Goal: Check status: Check status

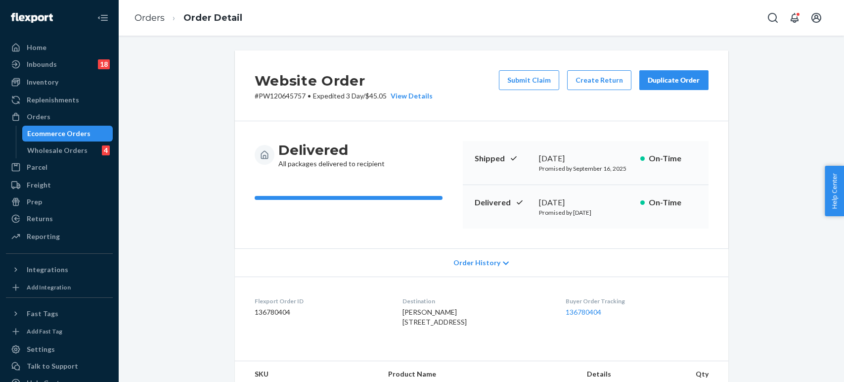
click at [146, 11] on ol "Orders Order Detail" at bounding box center [189, 17] width 124 height 29
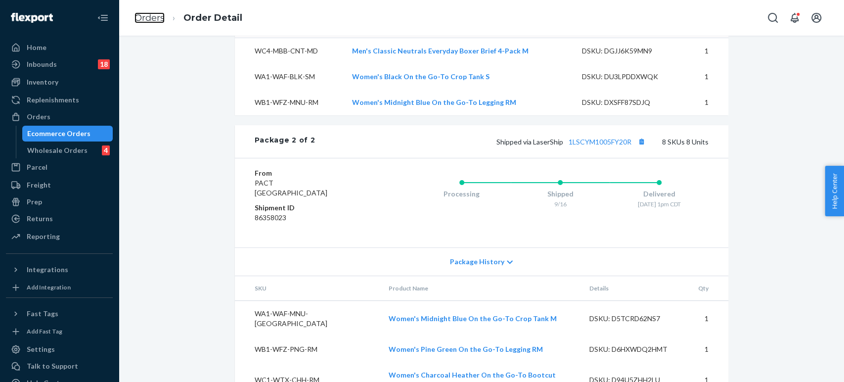
click at [146, 17] on link "Orders" at bounding box center [150, 17] width 30 height 11
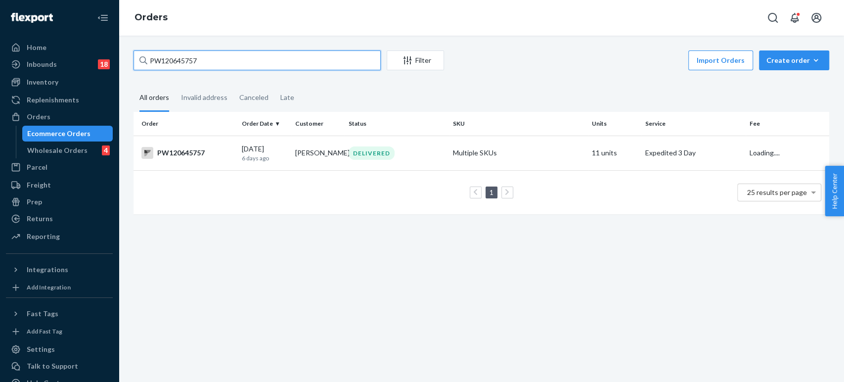
click at [215, 62] on input "PW120645757" at bounding box center [257, 60] width 247 height 20
paste input "3694"
type input "PW120643694"
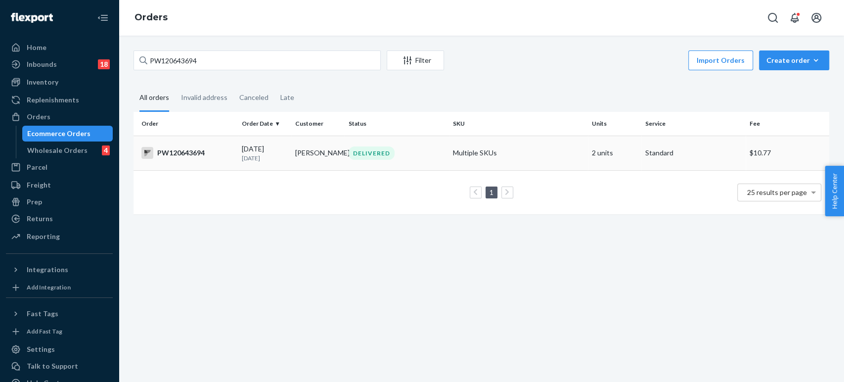
click at [228, 156] on div "PW120643694" at bounding box center [187, 153] width 92 height 12
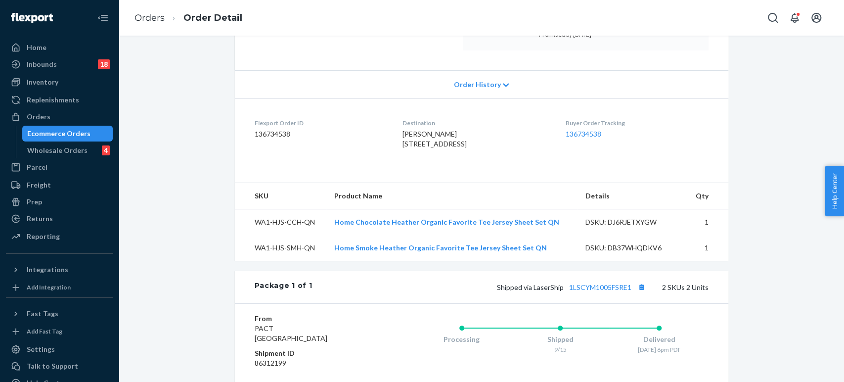
scroll to position [324, 0]
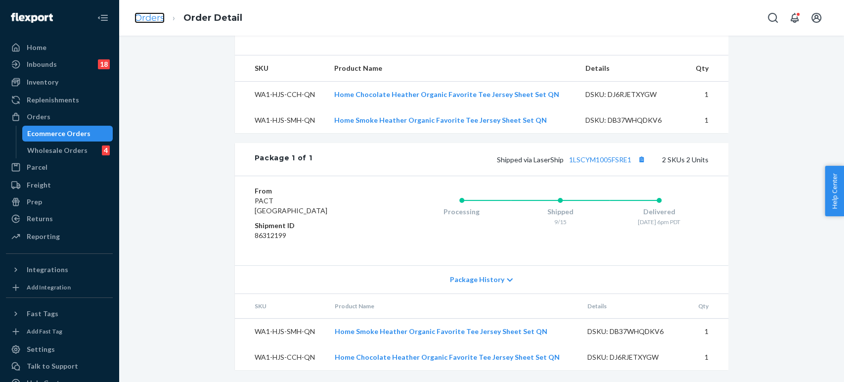
click at [158, 18] on link "Orders" at bounding box center [150, 17] width 30 height 11
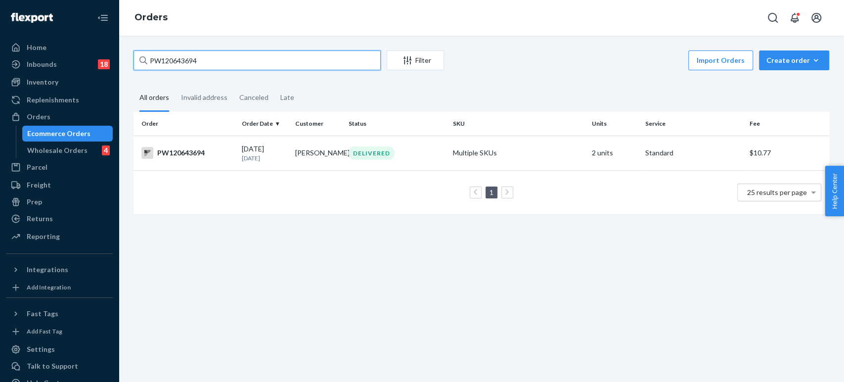
click at [291, 62] on input "PW120643694" at bounding box center [257, 60] width 247 height 20
paste input "4112"
type input "PW120644112"
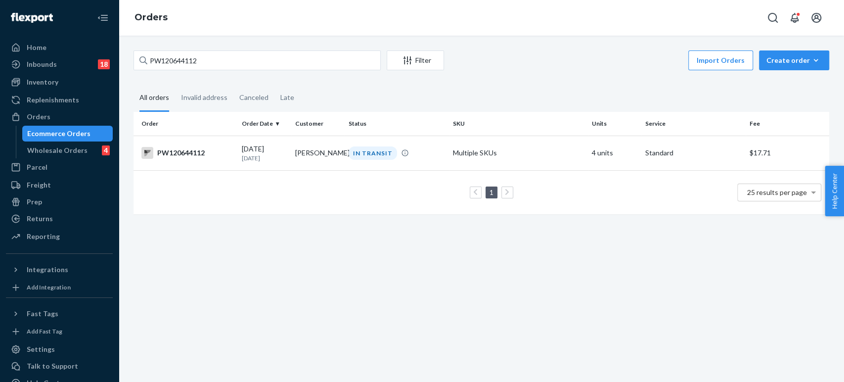
click at [292, 173] on td "1 25 results per page" at bounding box center [482, 192] width 696 height 44
click at [286, 157] on td "09/14/2025 7 days ago" at bounding box center [264, 153] width 53 height 35
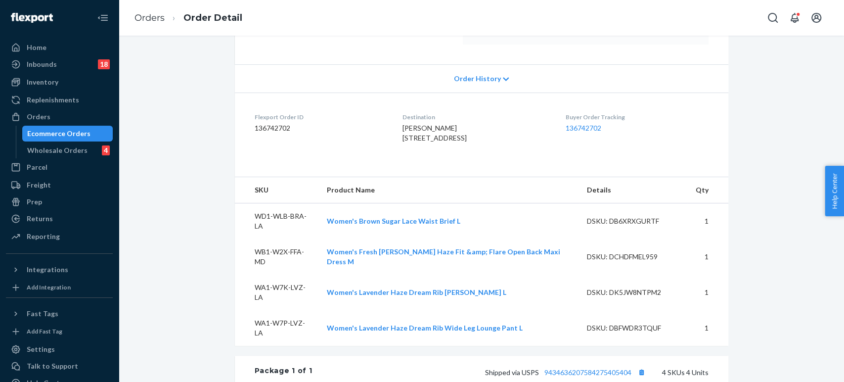
scroll to position [329, 0]
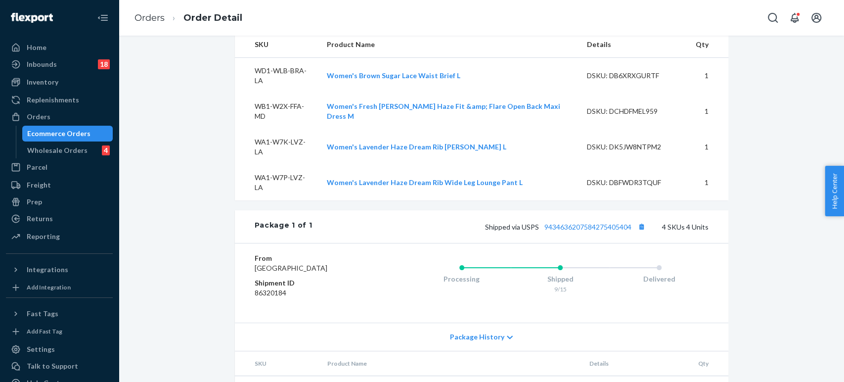
click at [576, 210] on div "Package 1 of 1 Shipped via USPS 9434636207584275405404 4 SKUs 4 Units" at bounding box center [482, 226] width 494 height 33
click at [574, 223] on link "9434636207584275405404" at bounding box center [587, 227] width 87 height 8
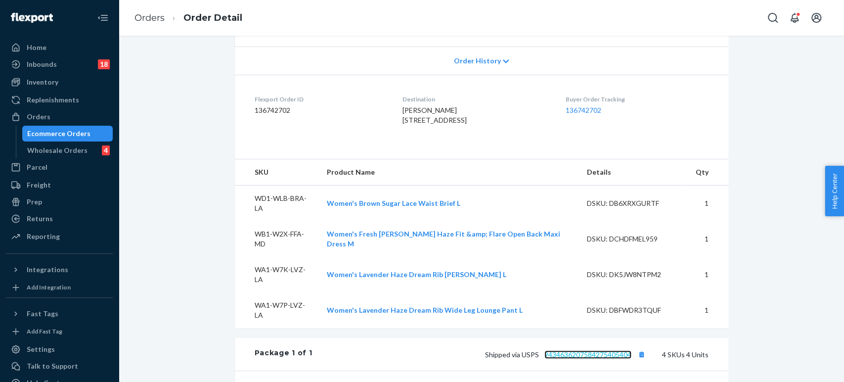
scroll to position [153, 0]
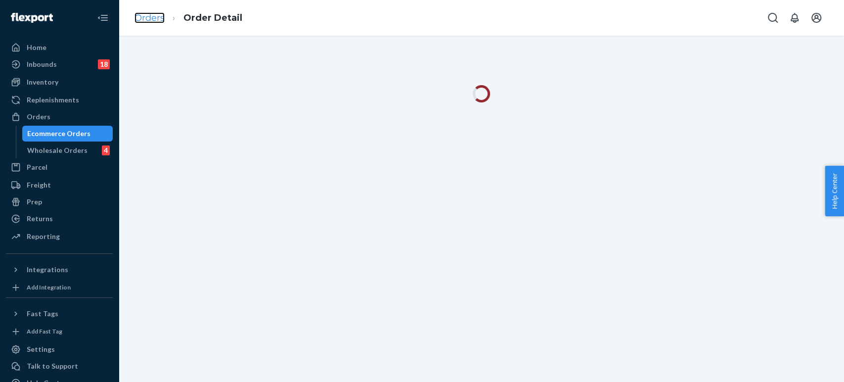
click at [146, 19] on link "Orders" at bounding box center [150, 17] width 30 height 11
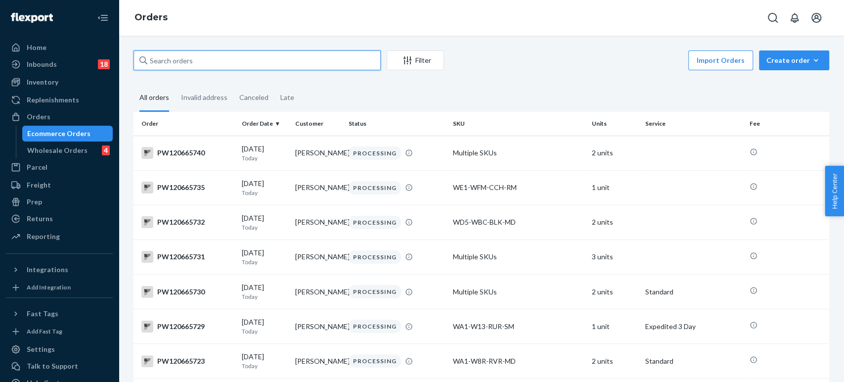
click at [223, 60] on input "text" at bounding box center [257, 60] width 247 height 20
paste input "[STREET_ADDRESS]"
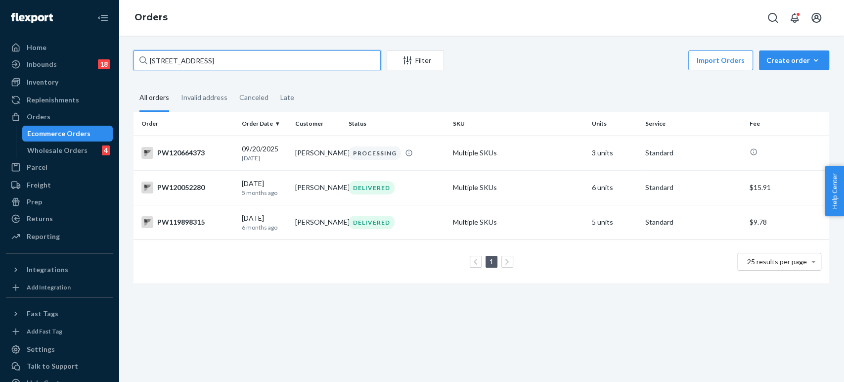
type input "[STREET_ADDRESS]"
